Goal: Task Accomplishment & Management: Manage account settings

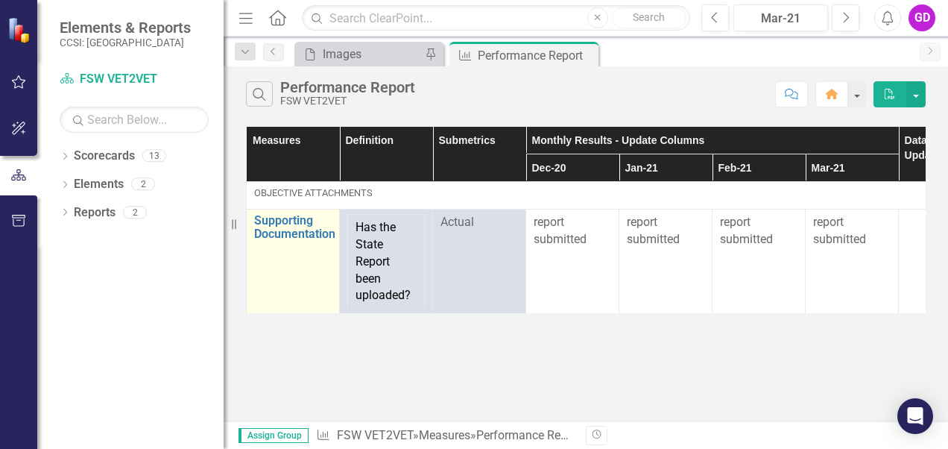
click at [287, 277] on td "Supporting Documentation Link Open Element" at bounding box center [293, 261] width 93 height 104
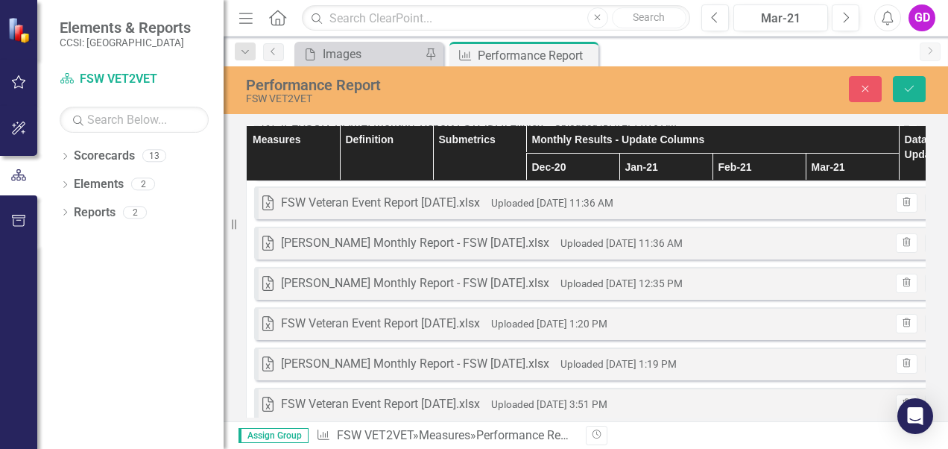
scroll to position [662, 0]
click at [219, 288] on div "Dropdown Scorecards 13 Dropdown Family Services Of Westchester, Inc. FSW [MEDIC…" at bounding box center [130, 296] width 186 height 305
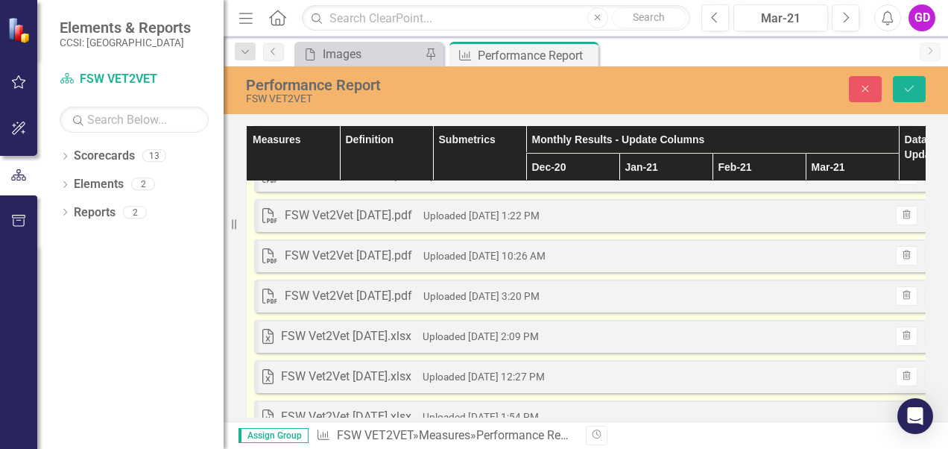
scroll to position [0, 0]
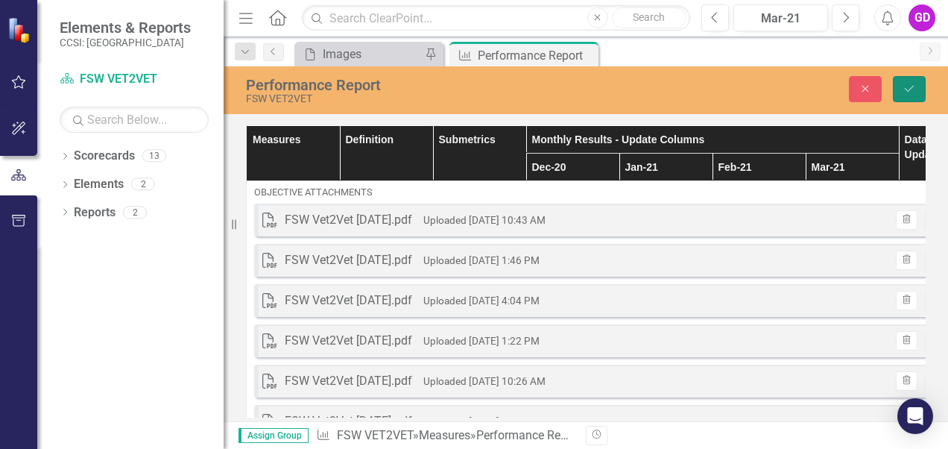
click at [908, 89] on icon "Save" at bounding box center [908, 88] width 13 height 10
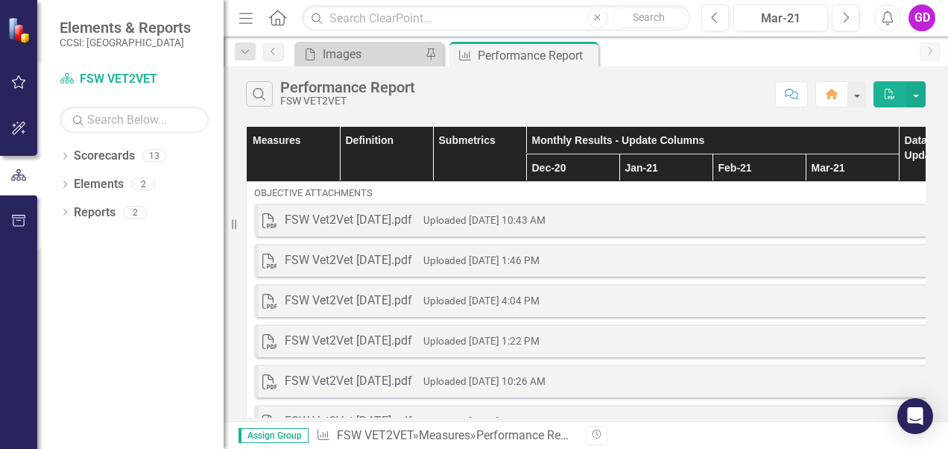
click at [931, 12] on div "GD" at bounding box center [921, 17] width 27 height 27
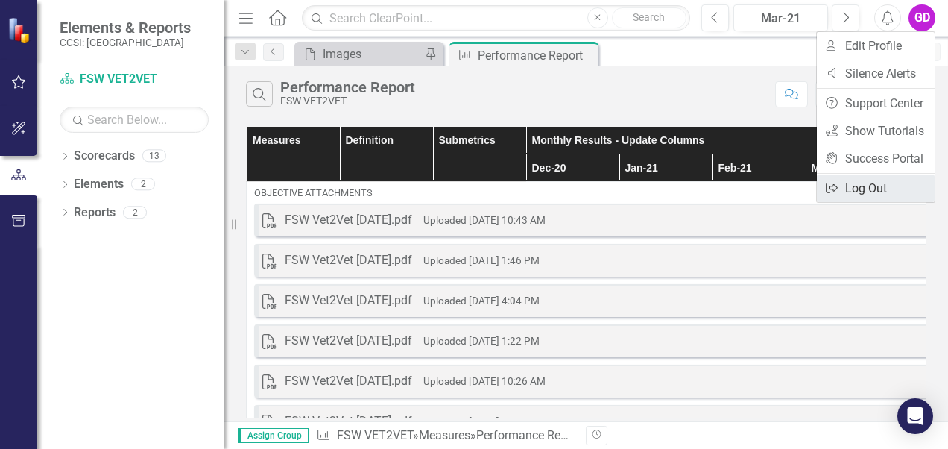
click at [857, 188] on link "Logout Log Out" at bounding box center [876, 188] width 118 height 28
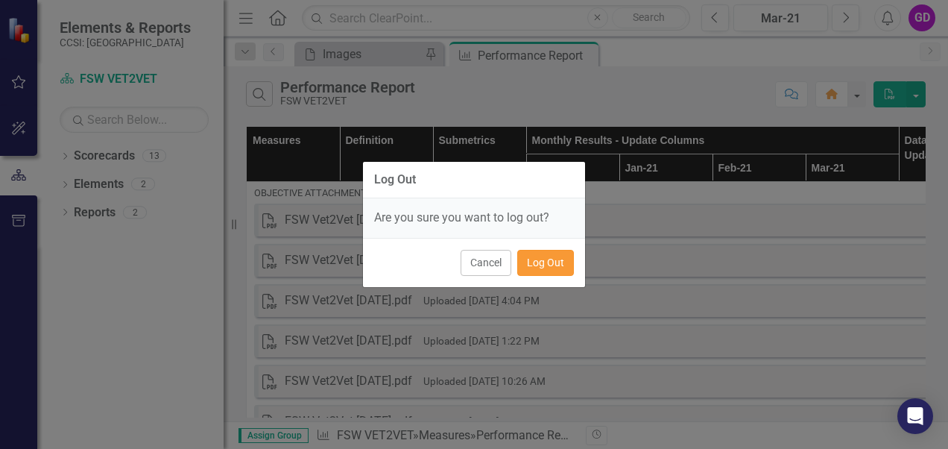
click at [553, 262] on button "Log Out" at bounding box center [545, 263] width 57 height 26
